Goal: Navigation & Orientation: Find specific page/section

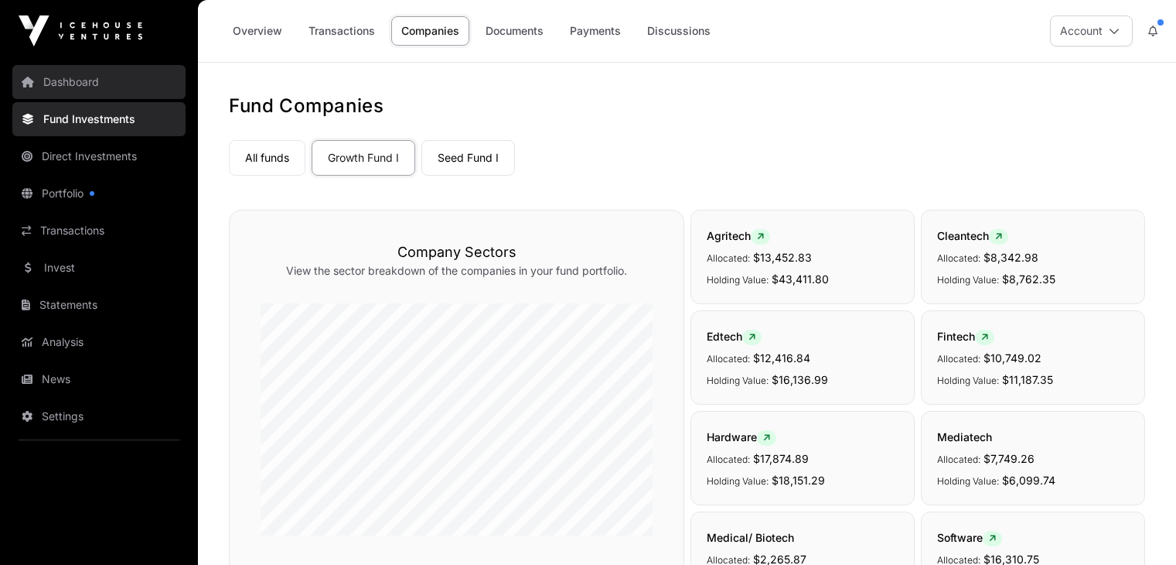
scroll to position [696, 0]
click at [266, 28] on link "Overview" at bounding box center [258, 30] width 70 height 29
drag, startPoint x: 249, startPoint y: 25, endPoint x: 255, endPoint y: 15, distance: 11.2
click at [250, 25] on link "Overview" at bounding box center [258, 30] width 70 height 29
click at [254, 29] on link "Overview" at bounding box center [258, 30] width 70 height 29
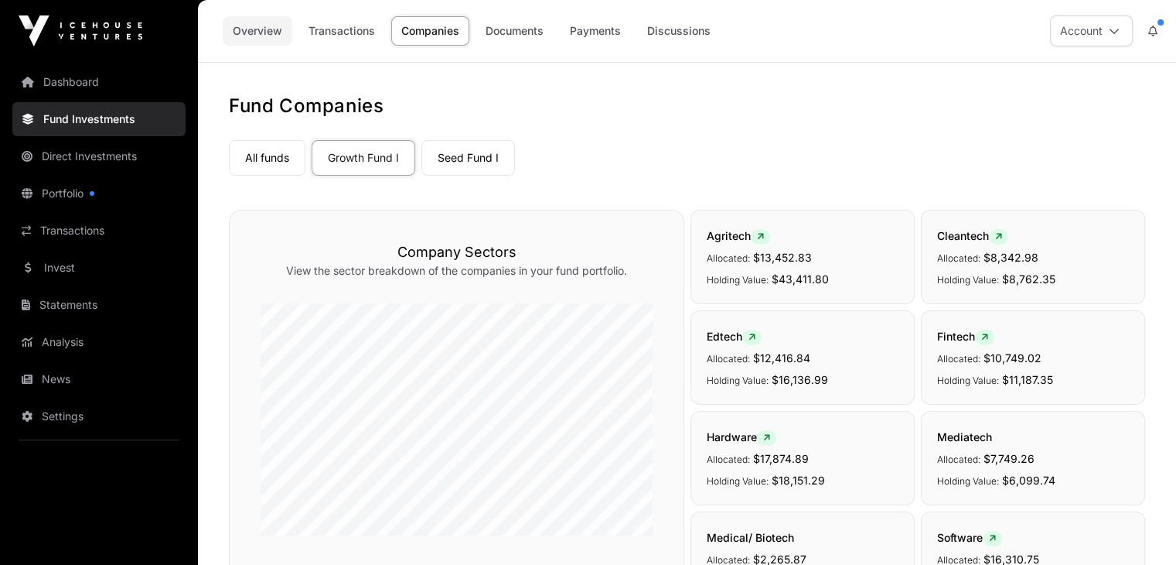
click at [254, 29] on link "Overview" at bounding box center [258, 30] width 70 height 29
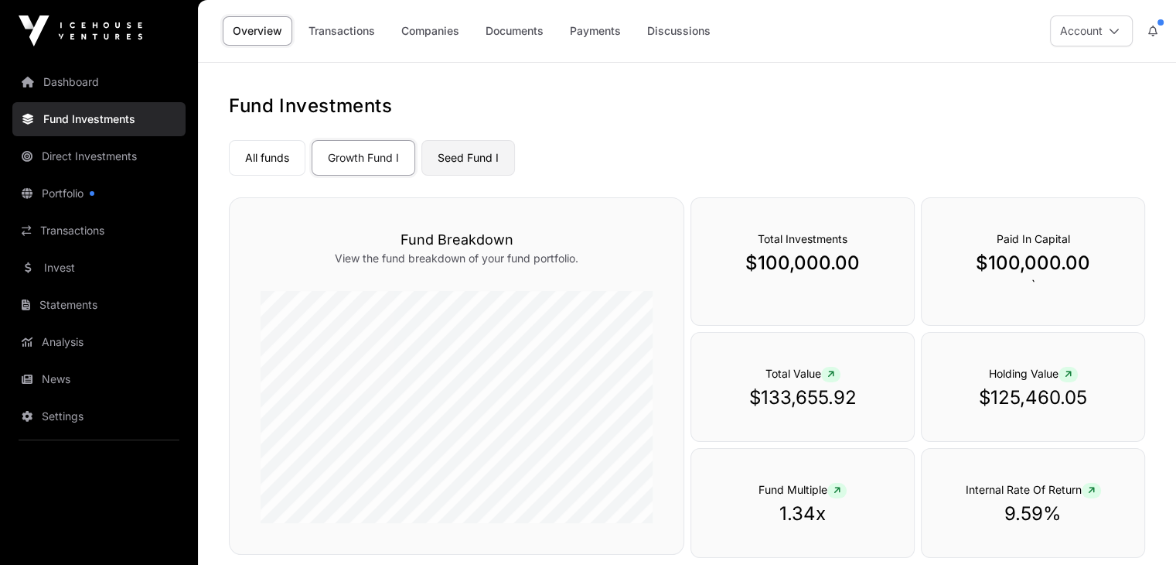
click at [481, 159] on link "Seed Fund I" at bounding box center [469, 158] width 94 height 36
click at [481, 160] on link "Seed Fund I" at bounding box center [469, 158] width 94 height 36
